Goal: Information Seeking & Learning: Learn about a topic

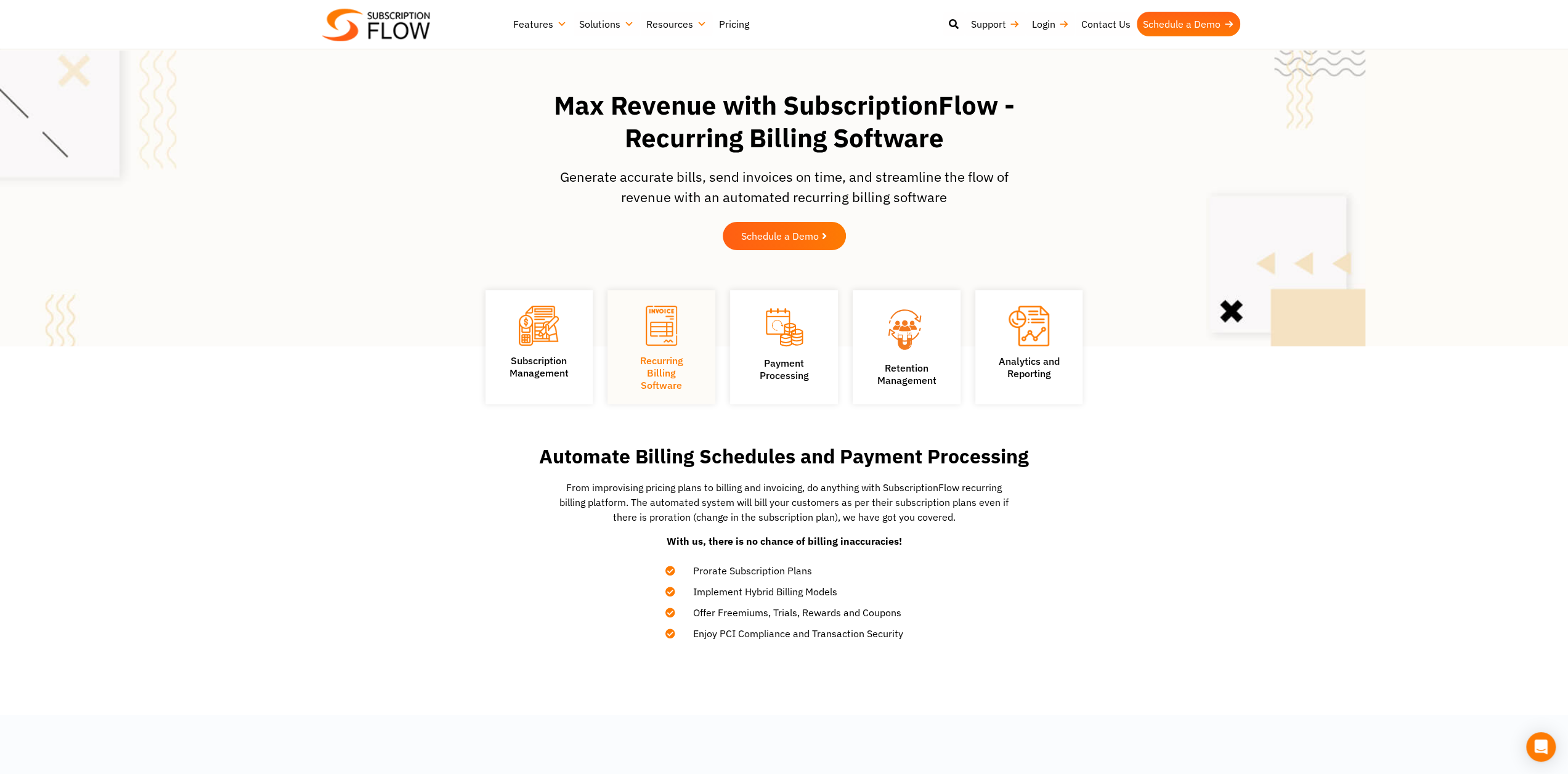
click at [737, 23] on link "Pricing" at bounding box center [733, 23] width 43 height 24
